Goal: Task Accomplishment & Management: Manage account settings

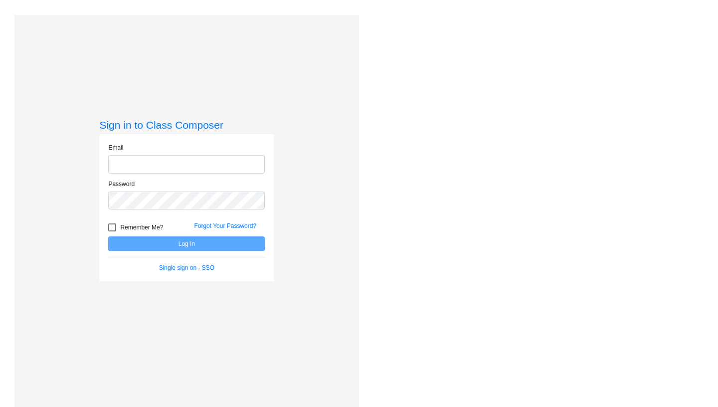
click at [366, 148] on div "Love Class Composer? Share it with a friend! If you're happy with Class Compose…" at bounding box center [535, 218] width 352 height 407
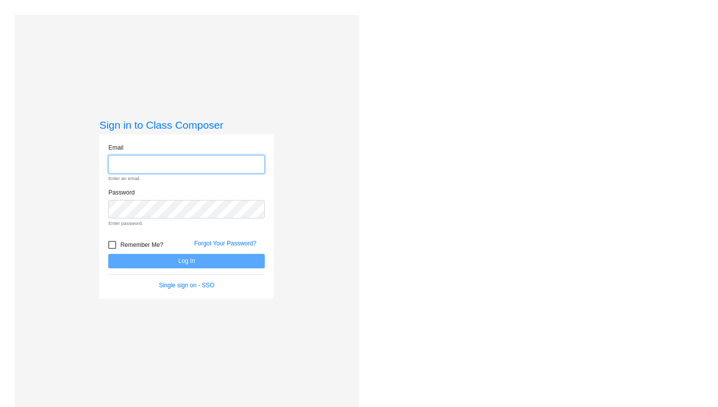
click at [243, 161] on input "email" at bounding box center [186, 164] width 157 height 18
click at [432, 119] on div "Love Class Composer? Share it with a friend! If you're happy with Class Compose…" at bounding box center [535, 218] width 352 height 407
click at [465, 90] on div "Love Class Composer? Share it with a friend! If you're happy with Class Compose…" at bounding box center [535, 218] width 352 height 407
click at [213, 165] on input "email" at bounding box center [186, 164] width 157 height 18
paste input "[EMAIL_ADDRESS][DOMAIN_NAME]"
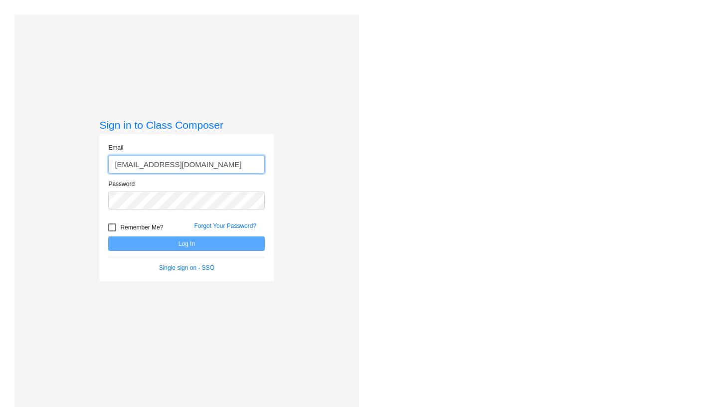
type input "[EMAIL_ADDRESS][DOMAIN_NAME]"
click at [302, 221] on div "Sign in to Class Composer Email [EMAIL_ADDRESS][DOMAIN_NAME] Password Remember …" at bounding box center [186, 218] width 345 height 407
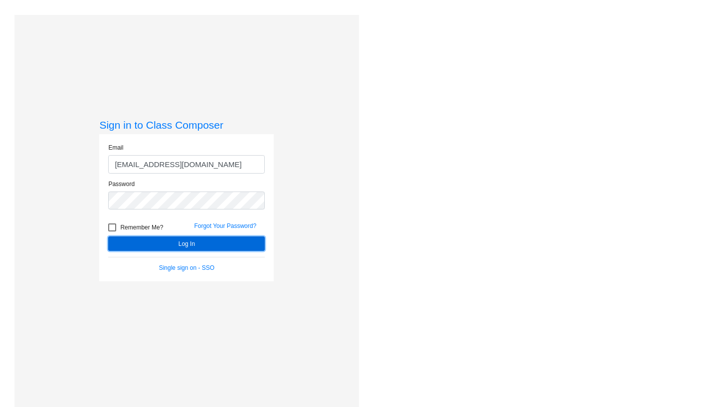
click at [229, 242] on button "Log In" at bounding box center [186, 243] width 157 height 14
click at [306, 185] on div "Sign in to Class Composer Email [EMAIL_ADDRESS][DOMAIN_NAME] Password Remember …" at bounding box center [186, 218] width 345 height 407
click at [159, 240] on button "Log In" at bounding box center [186, 243] width 157 height 14
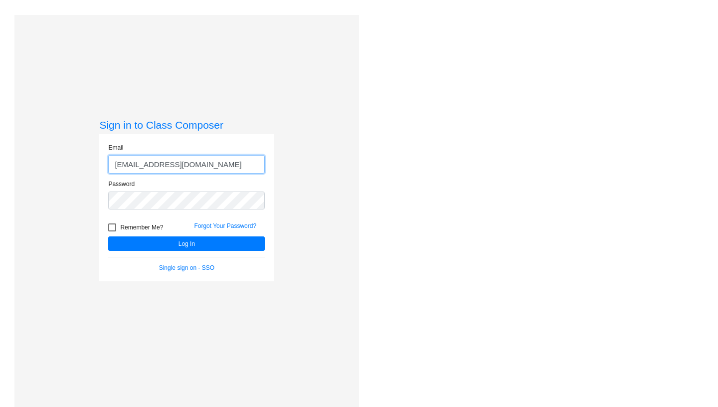
drag, startPoint x: 246, startPoint y: 162, endPoint x: 99, endPoint y: 156, distance: 147.2
click at [108, 156] on input "[EMAIL_ADDRESS][DOMAIN_NAME]" at bounding box center [186, 164] width 157 height 18
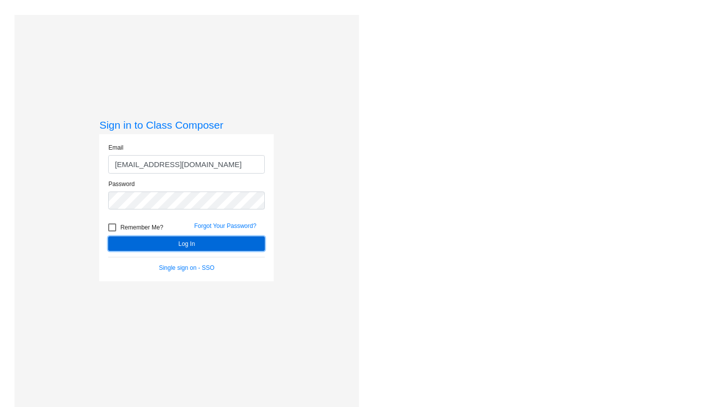
click at [202, 242] on button "Log In" at bounding box center [186, 243] width 157 height 14
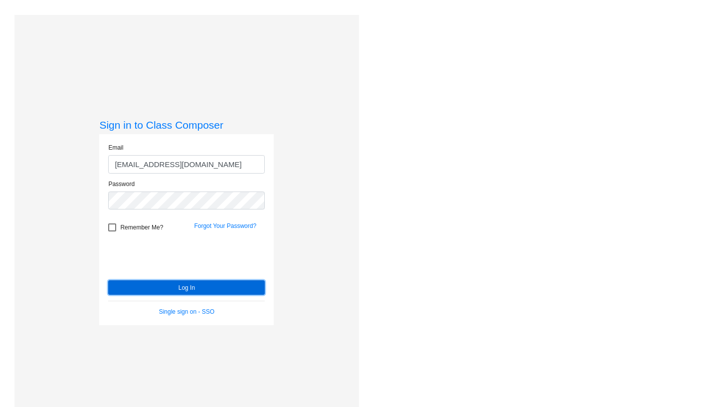
click at [202, 289] on button "Log In" at bounding box center [186, 287] width 157 height 14
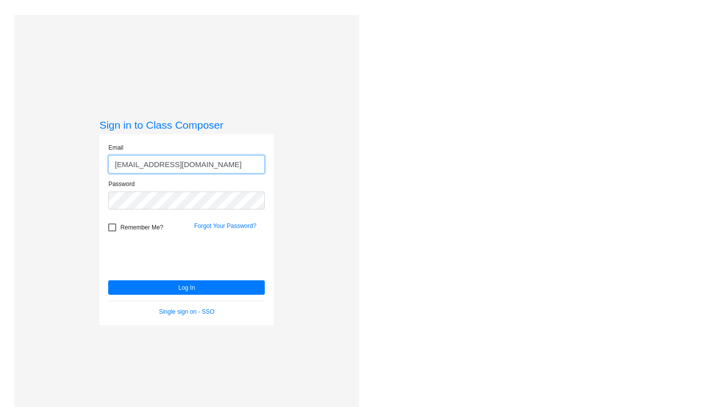
drag, startPoint x: 245, startPoint y: 163, endPoint x: 102, endPoint y: 161, distance: 143.1
click at [108, 161] on input "[EMAIL_ADDRESS][DOMAIN_NAME]" at bounding box center [186, 164] width 157 height 18
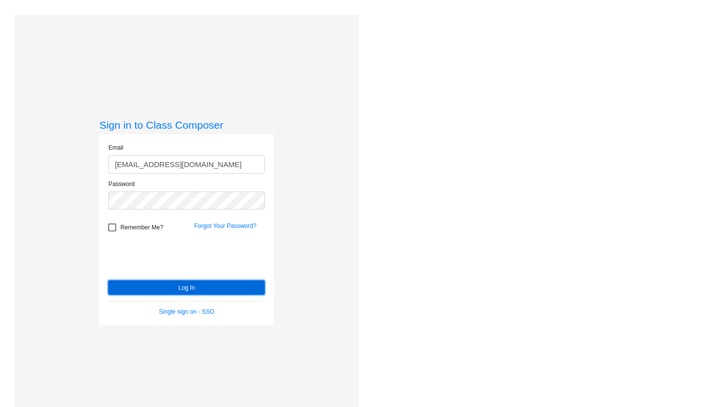
click at [233, 291] on button "Log In" at bounding box center [186, 287] width 157 height 14
click at [212, 312] on link "Single sign on - SSO" at bounding box center [186, 311] width 55 height 7
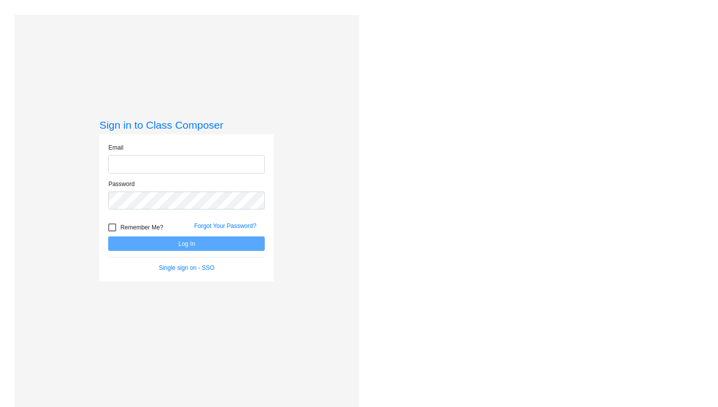
click at [439, 117] on div "Love Class Composer? Share it with a friend! If you're happy with Class Compose…" at bounding box center [535, 218] width 352 height 407
click at [309, 116] on div "Sign in to Class Composer Email Password Remember Me? Forgot Your Password? Log…" at bounding box center [186, 218] width 345 height 407
click at [423, 154] on div "Love Class Composer? Share it with a friend! If you're happy with Class Compose…" at bounding box center [535, 218] width 352 height 407
click at [184, 266] on link "Single sign on - SSO" at bounding box center [186, 267] width 55 height 7
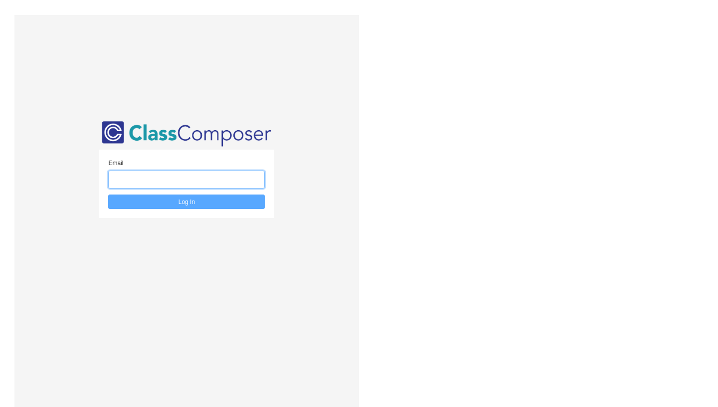
click at [193, 183] on input "email" at bounding box center [186, 180] width 157 height 18
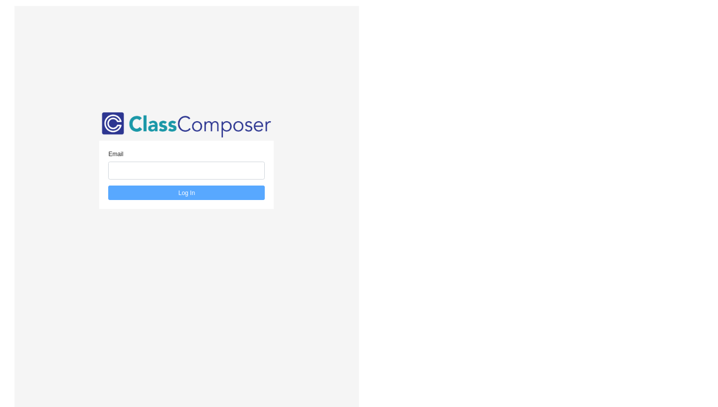
scroll to position [15, 0]
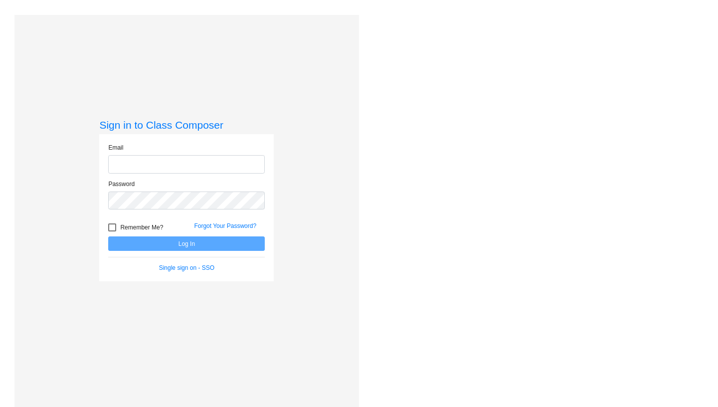
scroll to position [7, 0]
